Goal: Task Accomplishment & Management: Use online tool/utility

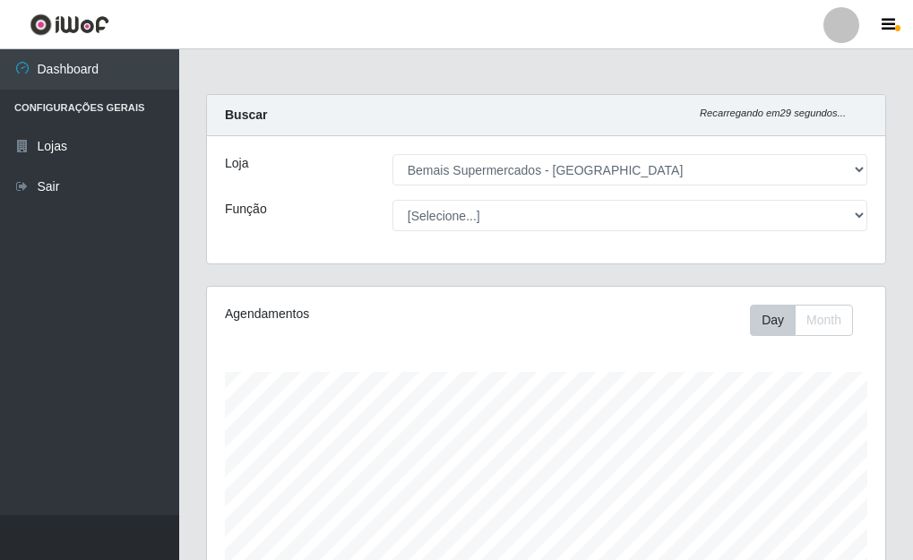
select select "249"
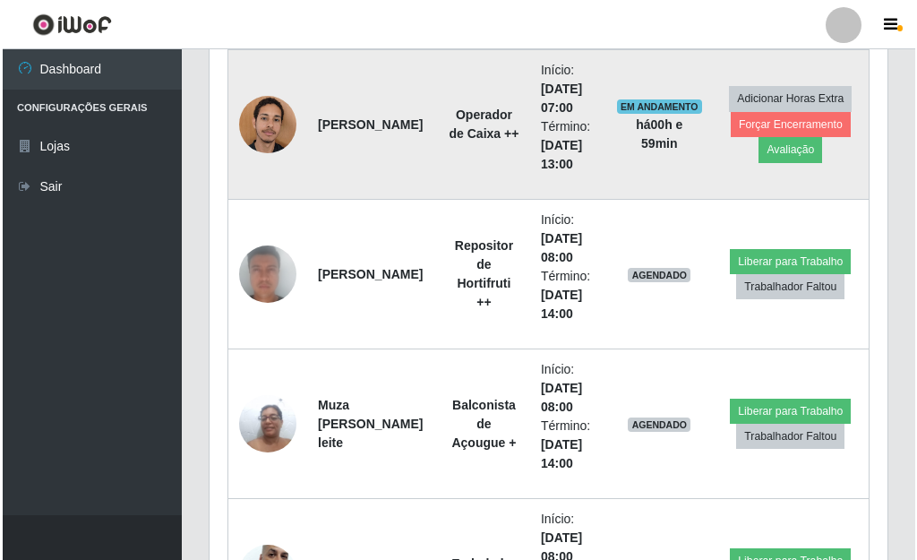
scroll to position [1188, 0]
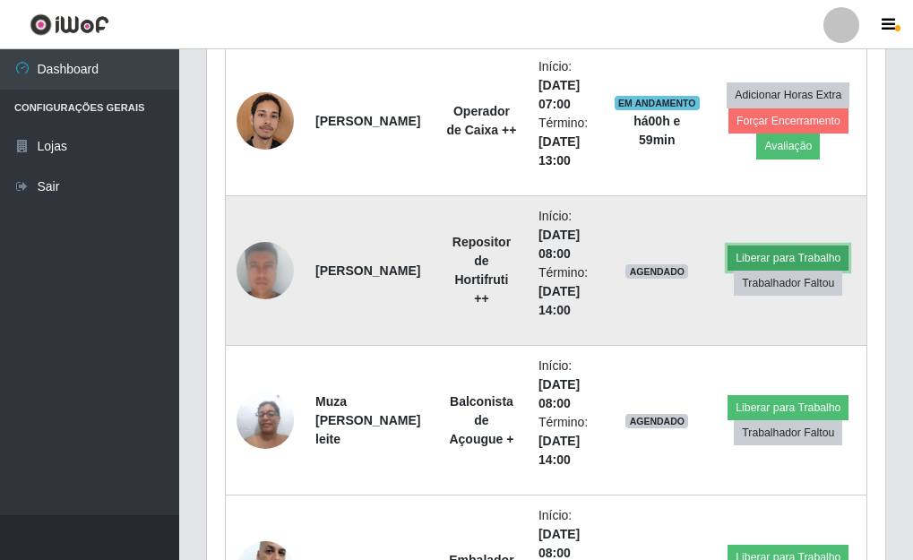
click at [803, 251] on button "Liberar para Trabalho" at bounding box center [787, 257] width 121 height 25
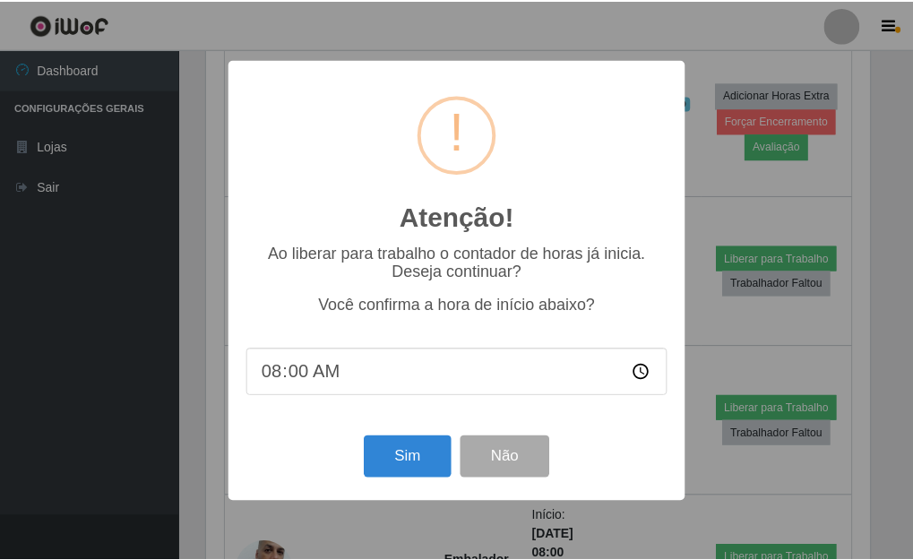
scroll to position [372, 667]
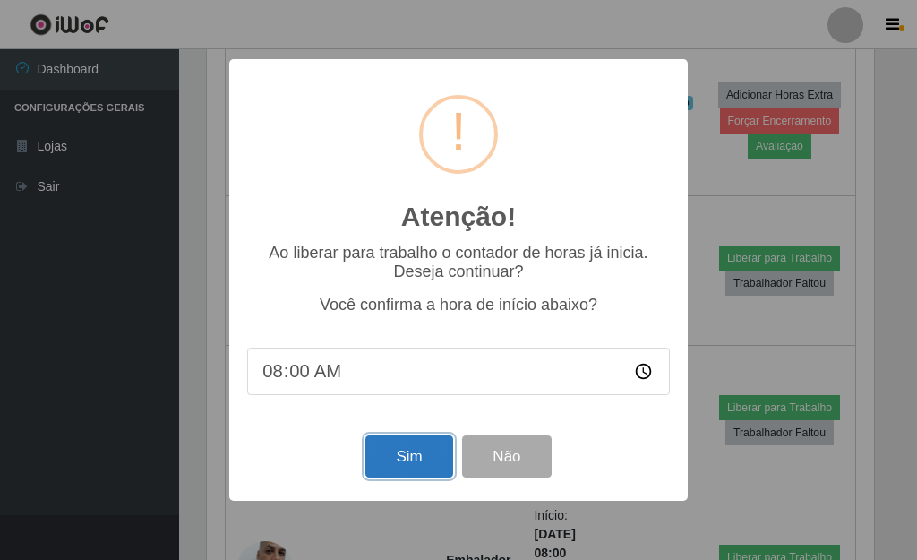
click at [408, 473] on button "Sim" at bounding box center [408, 456] width 87 height 42
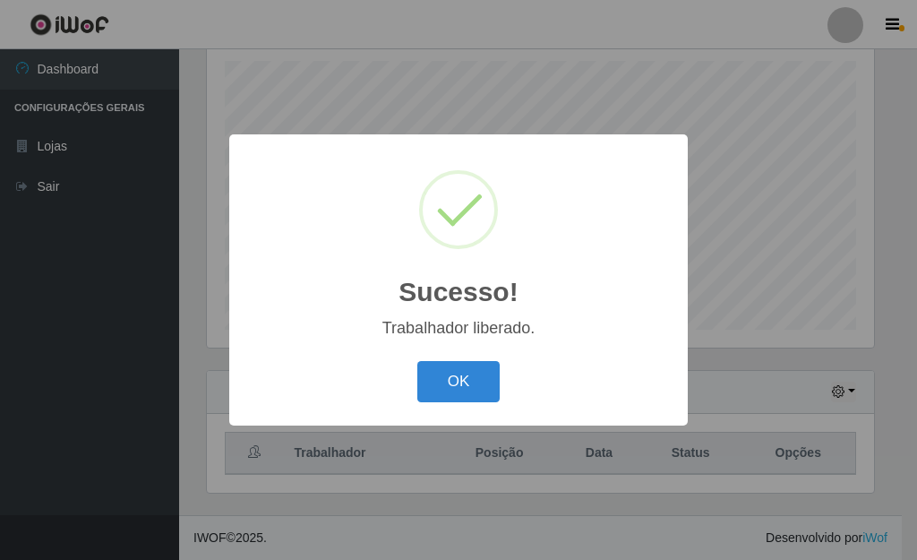
drag, startPoint x: 450, startPoint y: 388, endPoint x: 612, endPoint y: 376, distance: 161.6
click at [451, 387] on button "OK" at bounding box center [458, 382] width 83 height 42
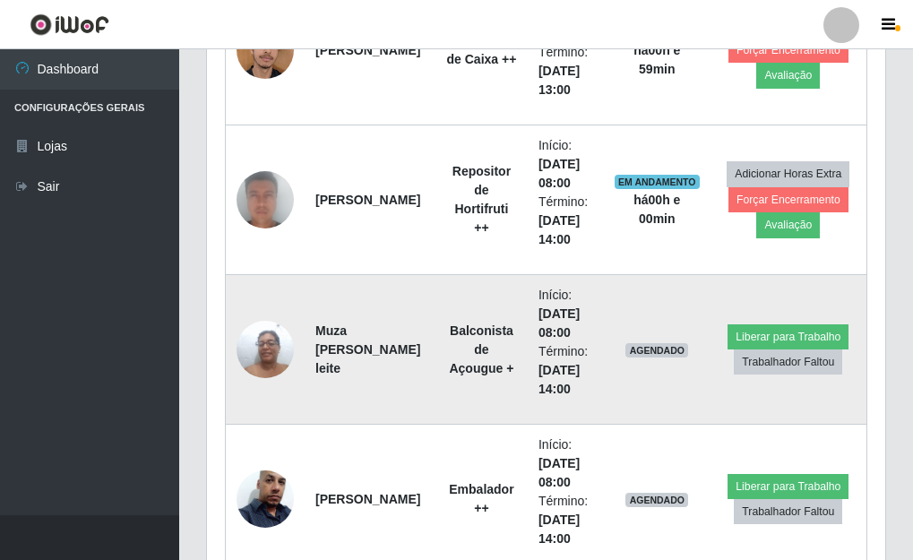
scroll to position [1296, 0]
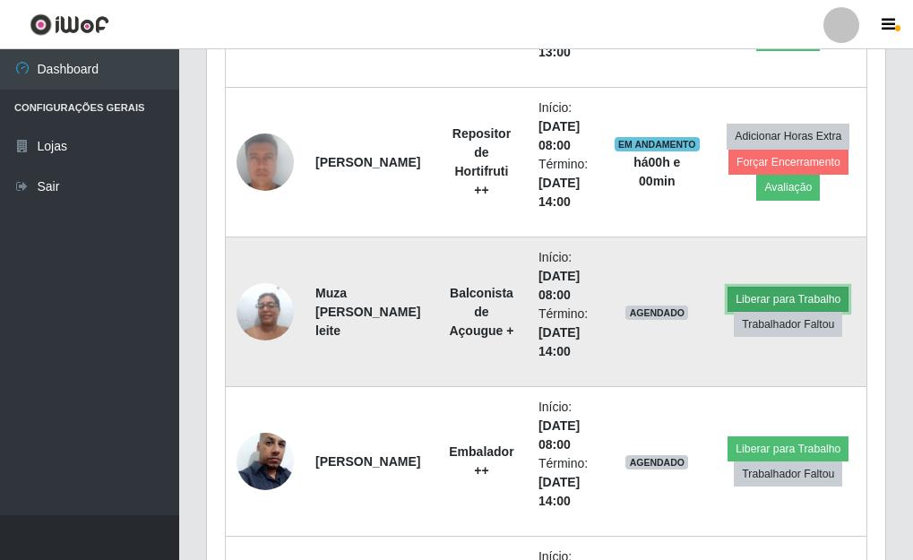
click at [771, 296] on button "Liberar para Trabalho" at bounding box center [787, 299] width 121 height 25
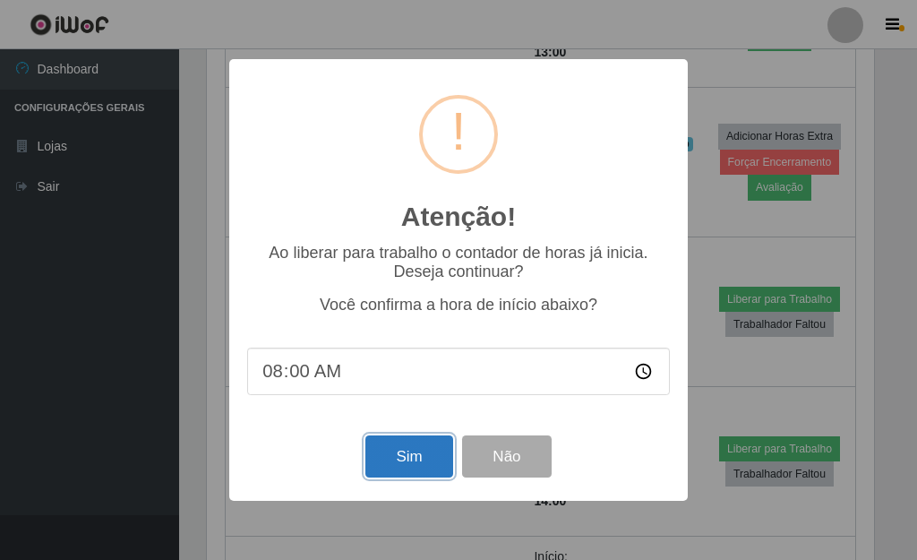
click at [411, 451] on button "Sim" at bounding box center [408, 456] width 87 height 42
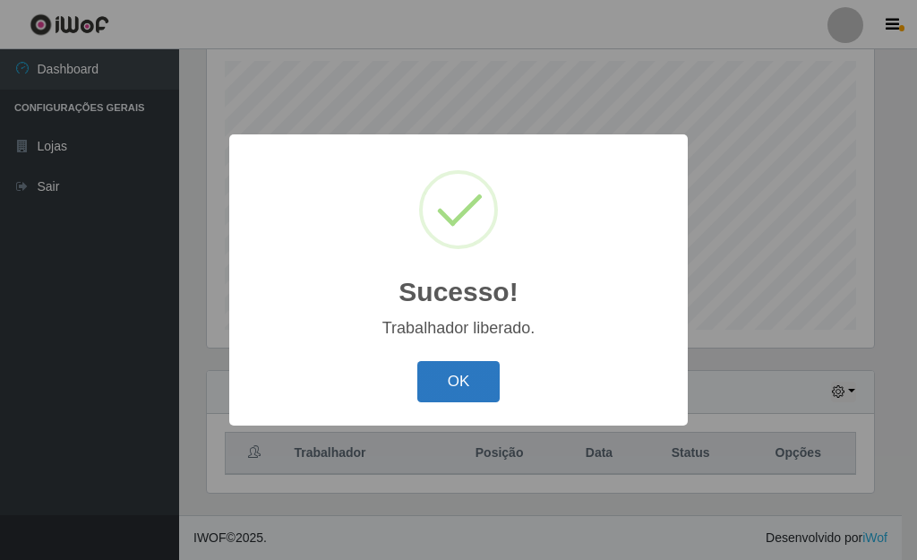
click at [451, 369] on button "OK" at bounding box center [458, 382] width 83 height 42
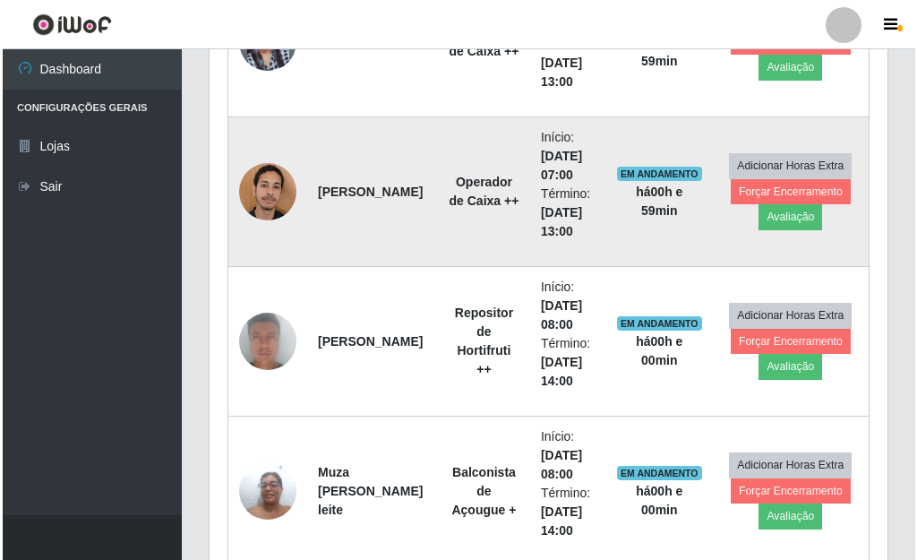
scroll to position [1385, 0]
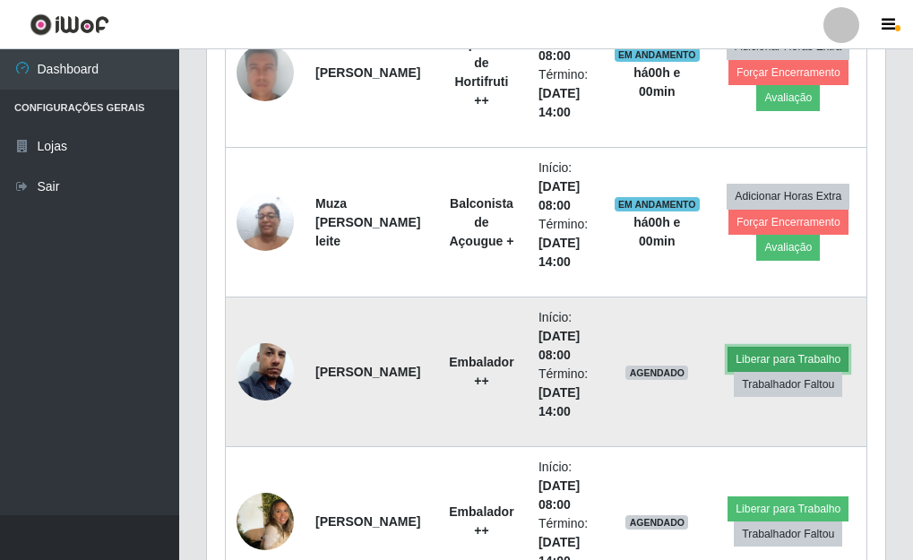
click at [758, 357] on button "Liberar para Trabalho" at bounding box center [787, 359] width 121 height 25
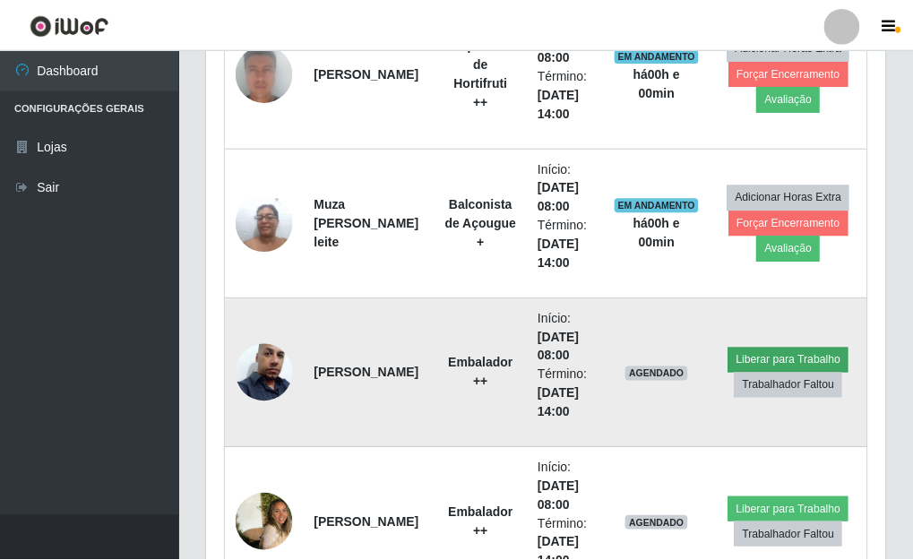
scroll to position [372, 667]
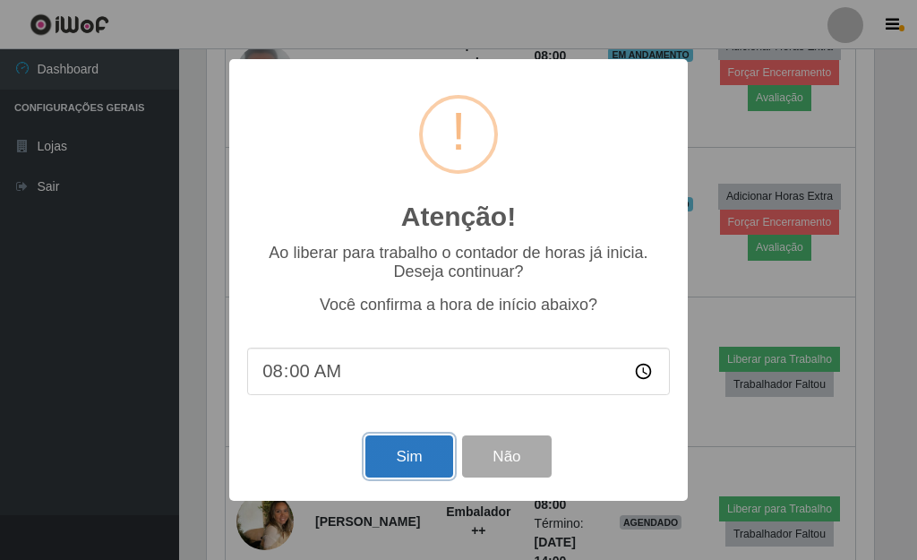
click at [393, 468] on button "Sim" at bounding box center [408, 456] width 87 height 42
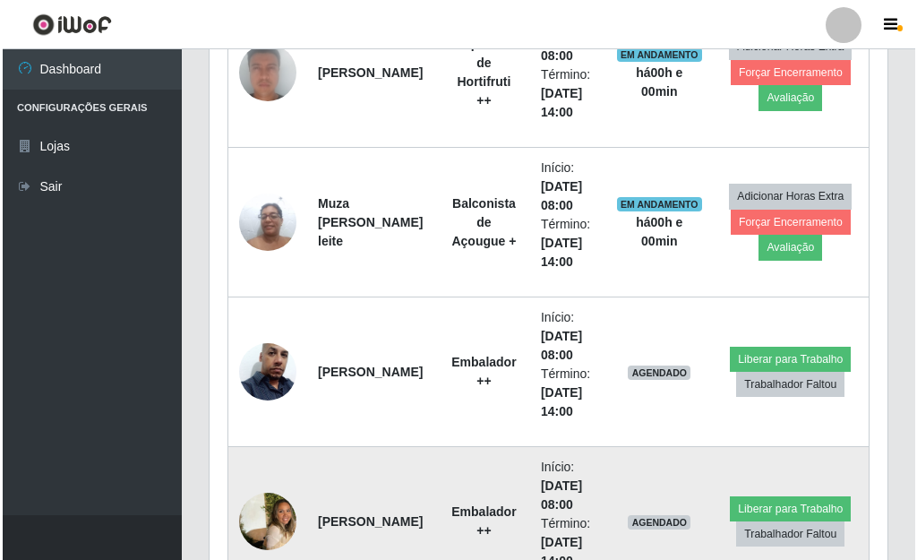
scroll to position [0, 0]
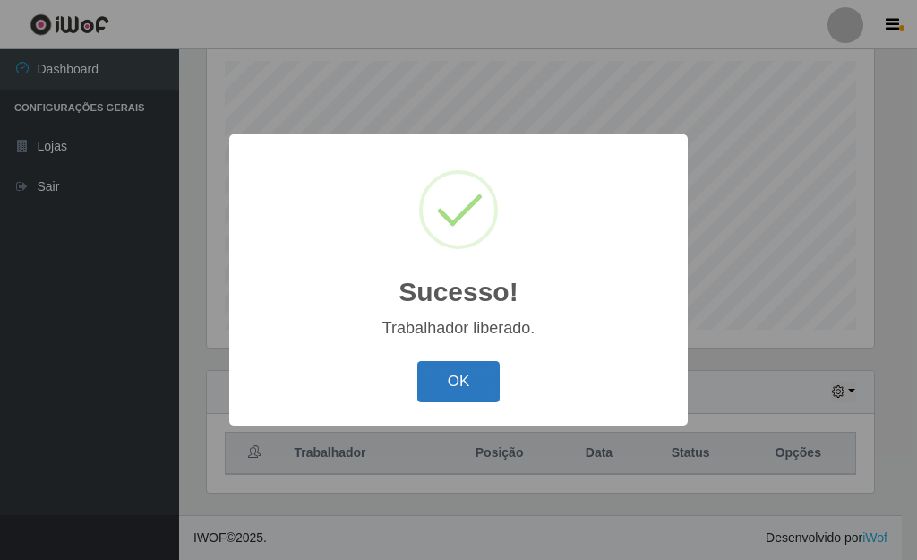
drag, startPoint x: 457, startPoint y: 382, endPoint x: 527, endPoint y: 395, distance: 71.9
click at [458, 382] on button "OK" at bounding box center [458, 382] width 83 height 42
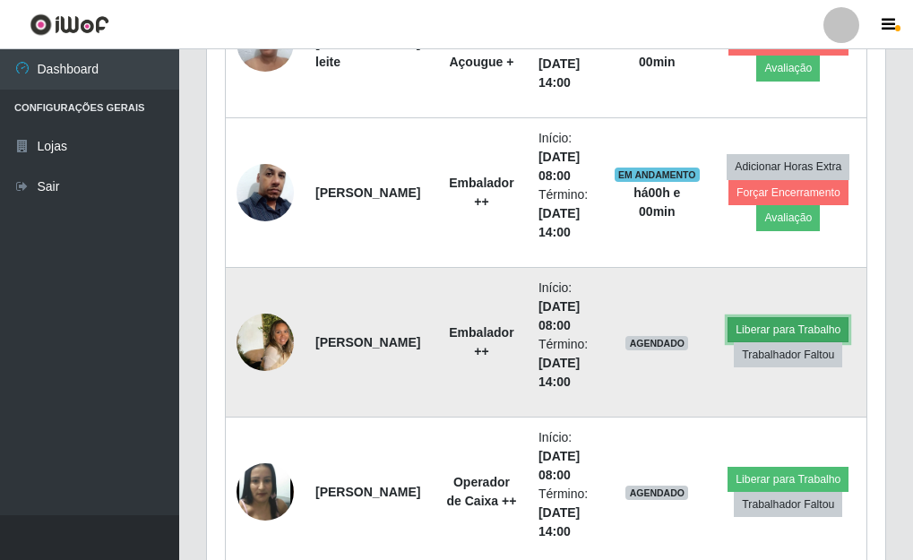
click at [782, 326] on button "Liberar para Trabalho" at bounding box center [787, 329] width 121 height 25
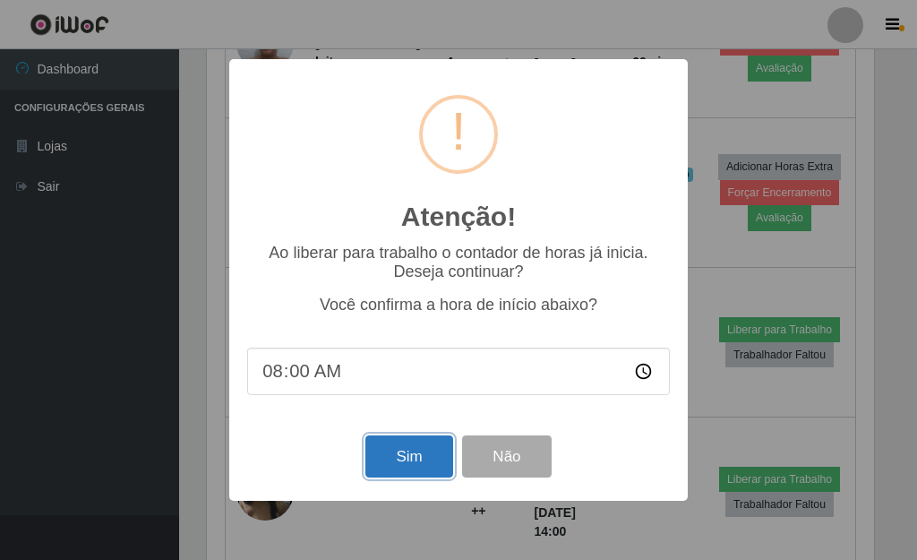
click at [408, 458] on button "Sim" at bounding box center [408, 456] width 87 height 42
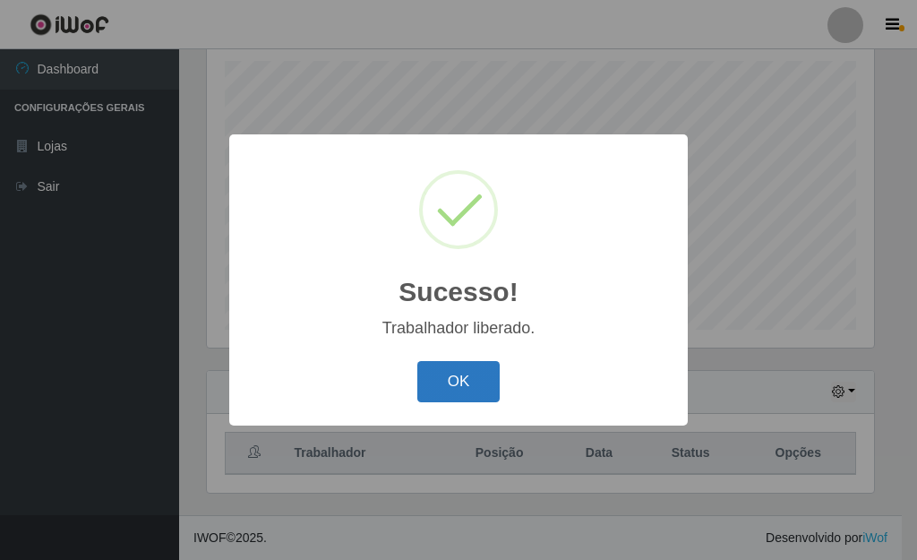
click at [438, 378] on button "OK" at bounding box center [458, 382] width 83 height 42
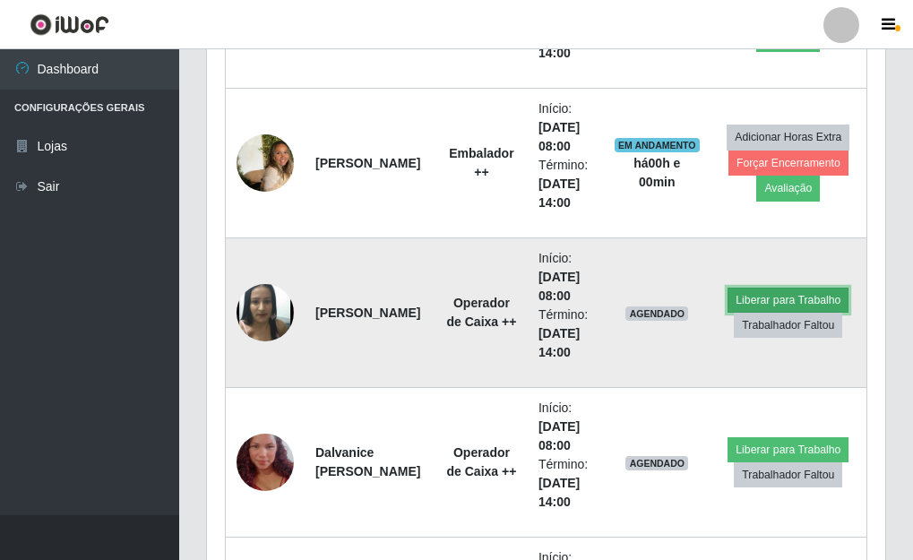
click at [771, 300] on button "Liberar para Trabalho" at bounding box center [787, 299] width 121 height 25
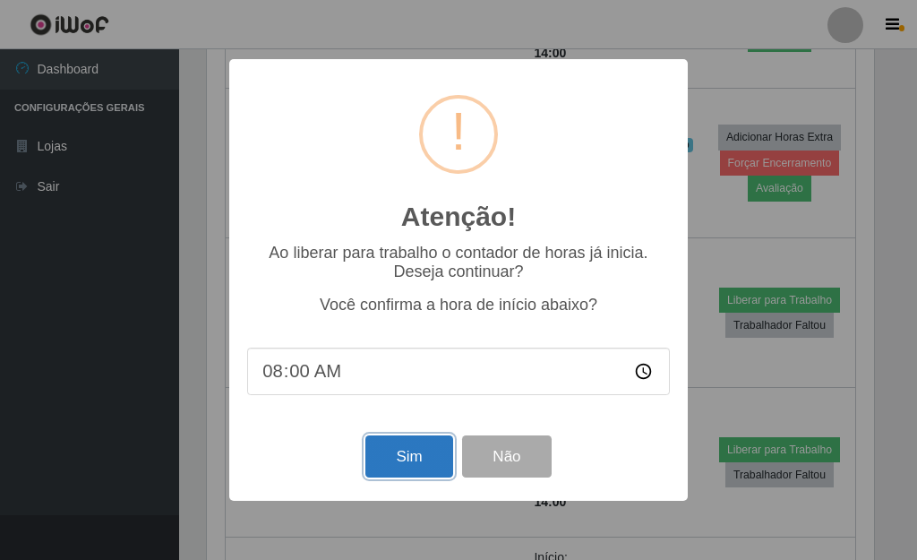
click at [371, 457] on button "Sim" at bounding box center [408, 456] width 87 height 42
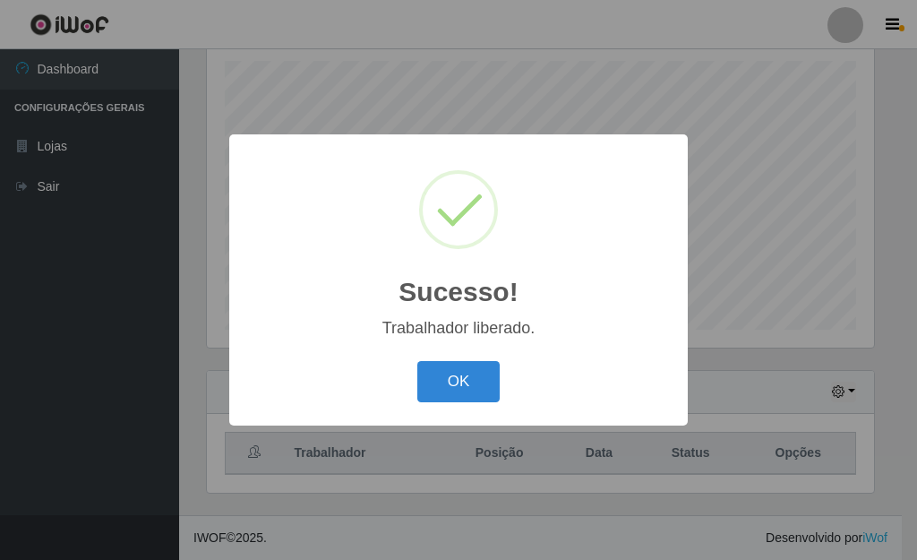
click at [447, 358] on div "OK Cancel" at bounding box center [458, 381] width 423 height 51
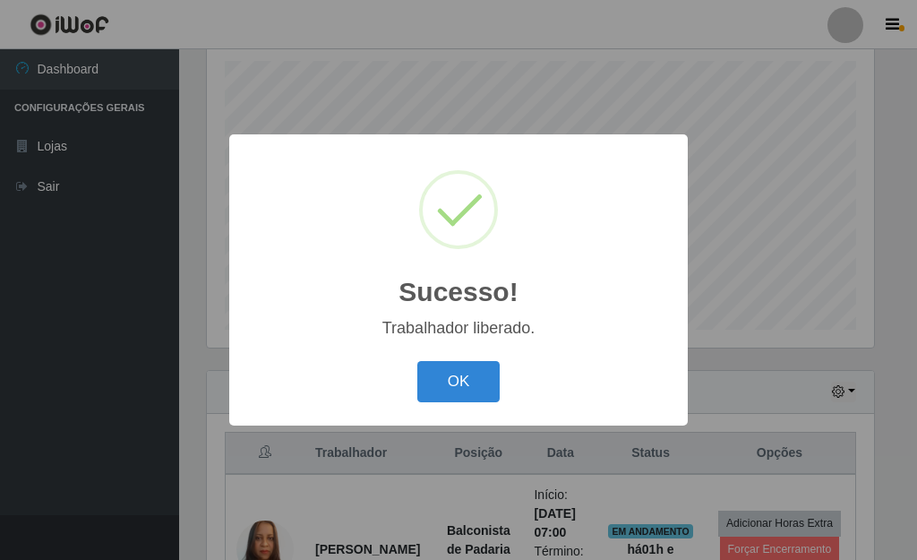
click at [453, 361] on div "OK Cancel" at bounding box center [458, 381] width 423 height 51
click at [456, 391] on button "OK" at bounding box center [458, 382] width 83 height 42
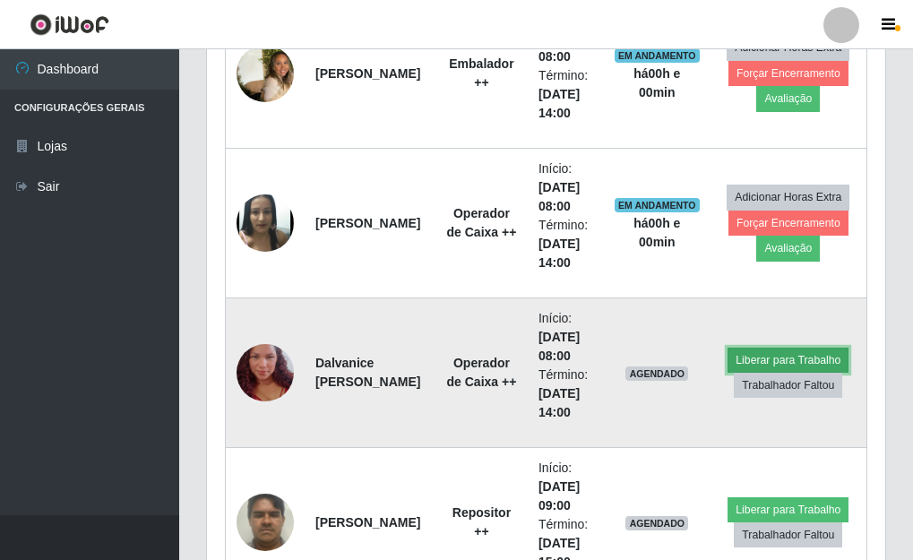
click at [748, 356] on button "Liberar para Trabalho" at bounding box center [787, 359] width 121 height 25
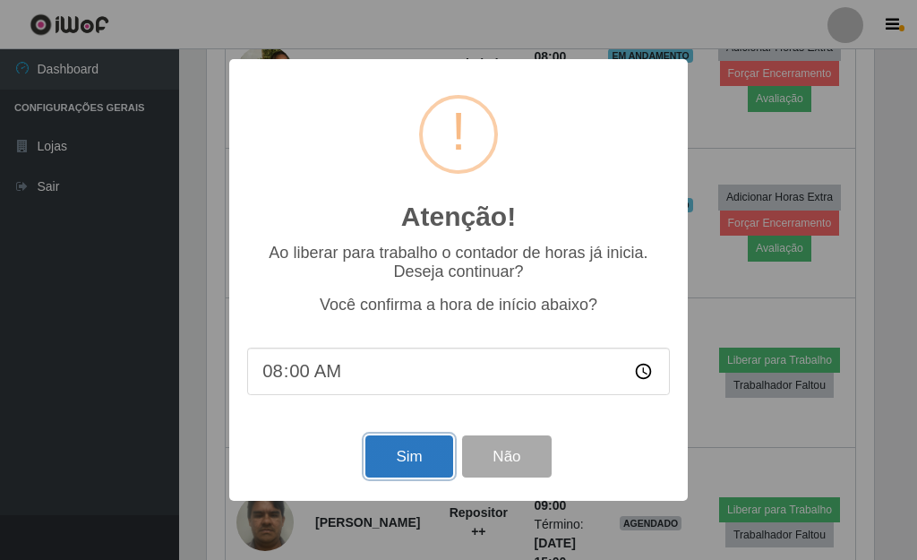
click at [405, 458] on button "Sim" at bounding box center [408, 456] width 87 height 42
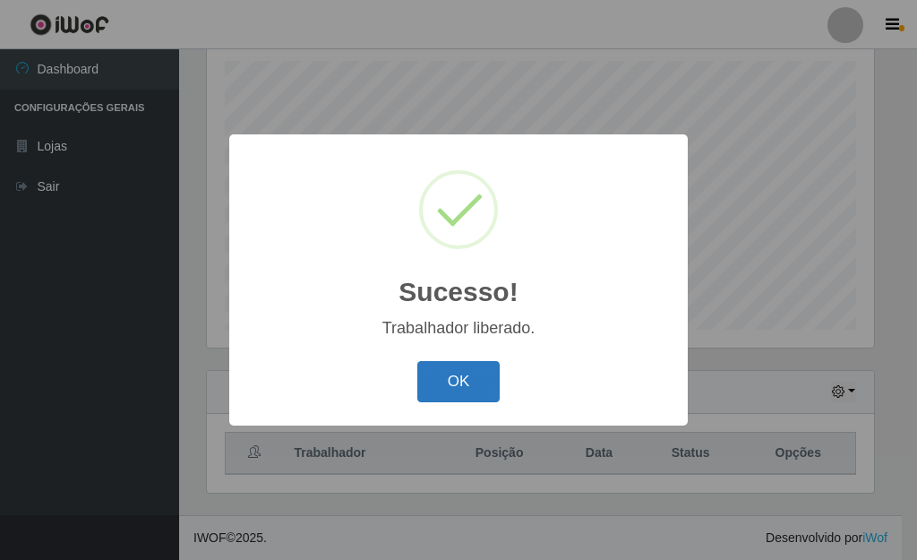
click at [437, 373] on button "OK" at bounding box center [458, 382] width 83 height 42
